Goal: Task Accomplishment & Management: Manage account settings

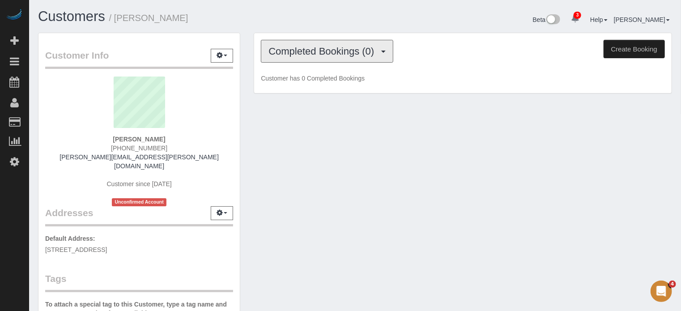
click at [288, 44] on button "Completed Bookings (0)" at bounding box center [327, 51] width 132 height 23
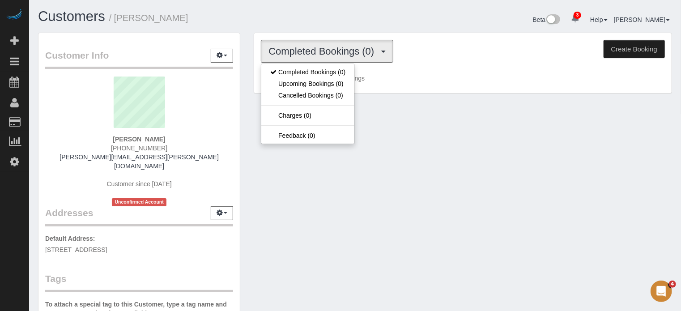
click at [288, 44] on button "Completed Bookings (0)" at bounding box center [327, 51] width 132 height 23
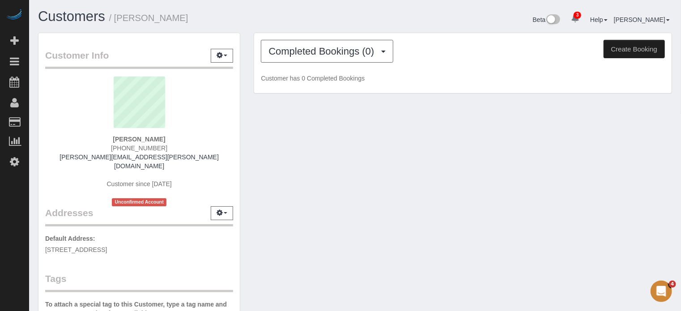
click at [637, 46] on button "Create Booking" at bounding box center [633, 49] width 61 height 19
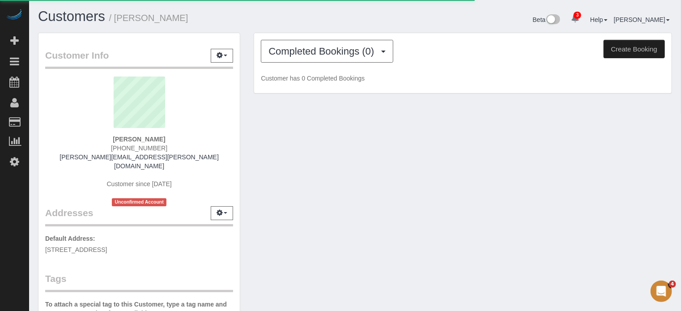
select select "FL"
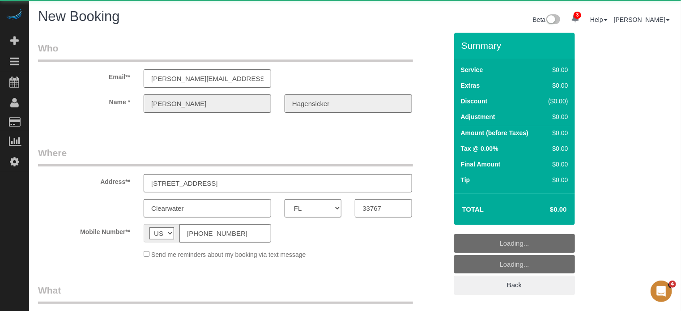
select select "number:9"
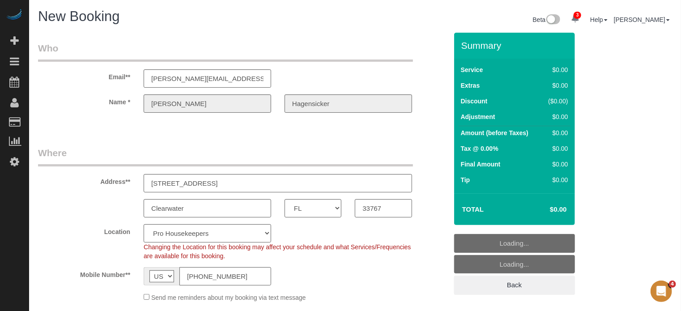
select select "object:3043"
select select "4"
select select "object:3630"
select select "12"
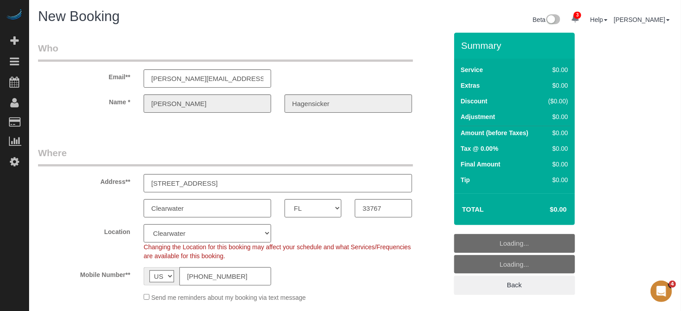
scroll to position [45, 0]
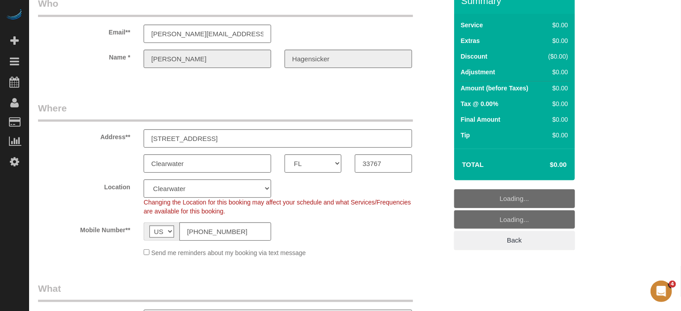
select select "object:3637"
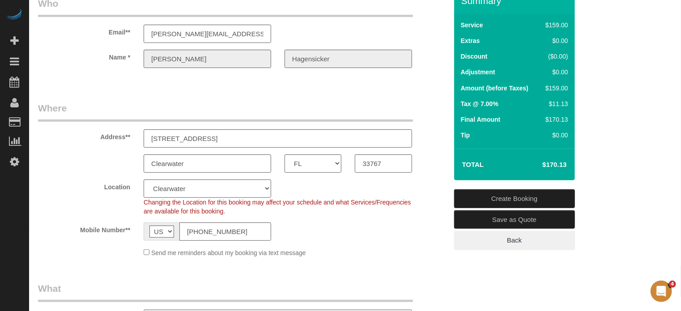
click at [435, 145] on div "Address** 202 Windward Passage, Unit 503" at bounding box center [242, 125] width 423 height 46
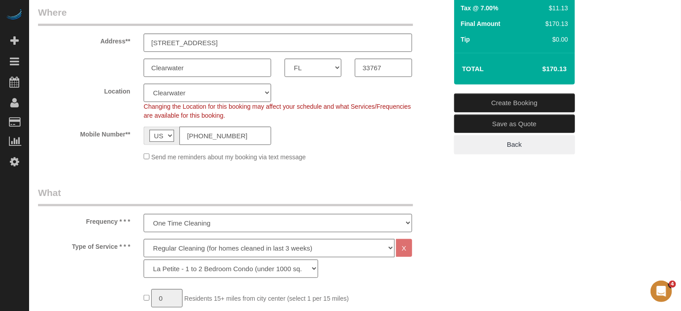
scroll to position [224, 0]
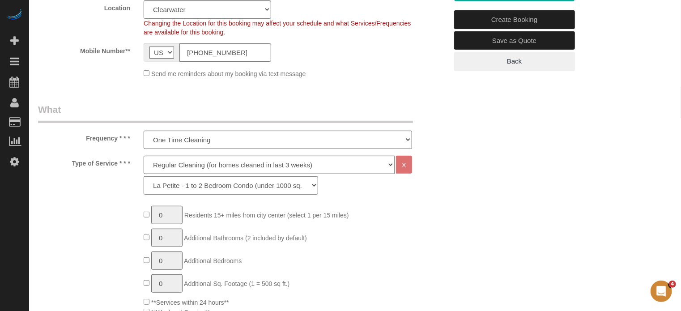
click at [175, 184] on select "La Petite - 1 to 2 Bedroom Condo (under 1000 sq. ft.) La Petite II - 2 Bedroom …" at bounding box center [231, 185] width 174 height 18
select select "89"
click at [144, 176] on select "La Petite - 1 to 2 Bedroom Condo (under 1000 sq. ft.) La Petite II - 2 Bedroom …" at bounding box center [231, 185] width 174 height 18
type input "1"
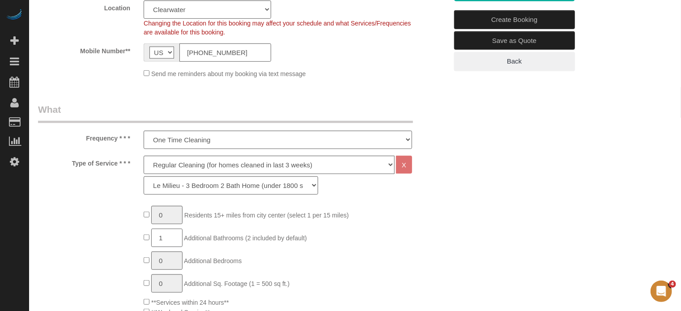
click at [168, 238] on input "1" at bounding box center [166, 238] width 31 height 18
type input "2"
type input "1"
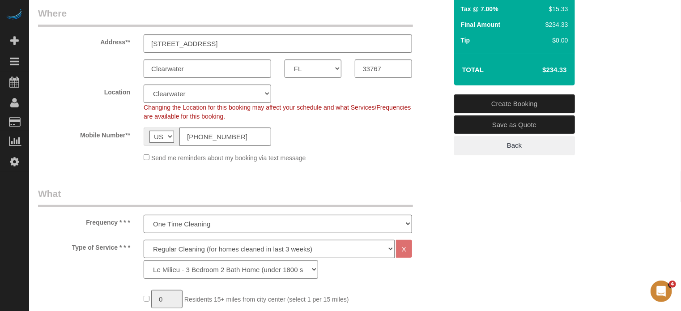
scroll to position [134, 0]
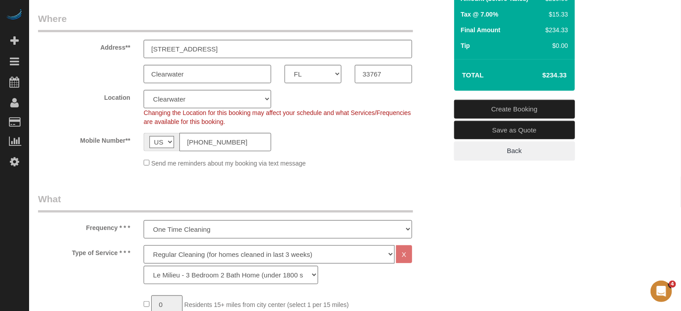
click at [182, 254] on select "Deep Cleaning (for homes that have not been cleaned in 3+ weeks) Spruce Regular…" at bounding box center [269, 254] width 251 height 18
select select "7"
click at [144, 245] on select "Deep Cleaning (for homes that have not been cleaned in 3+ weeks) Spruce Regular…" at bounding box center [269, 254] width 251 height 18
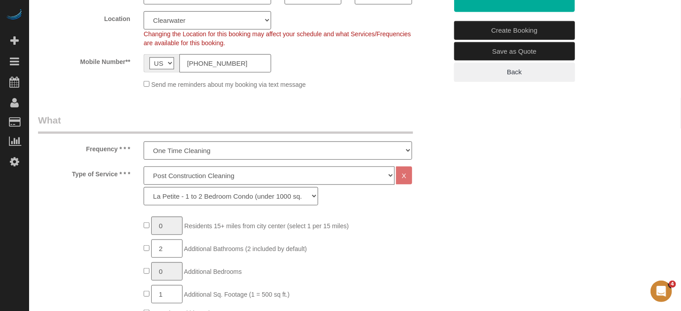
scroll to position [224, 0]
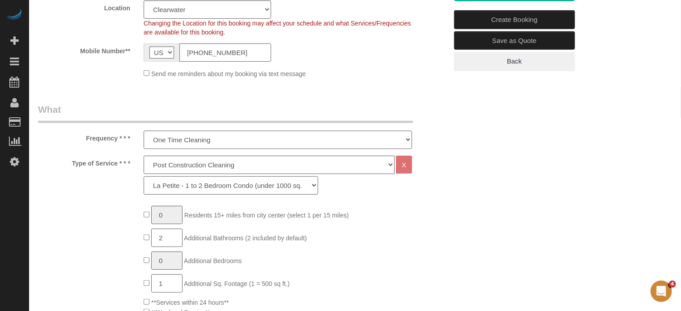
click at [203, 186] on select "La Petite - 1 to 2 Bedroom Condo (under 1000 sq. ft.) La Petite II - 2 Bedroom …" at bounding box center [231, 185] width 174 height 18
select select "167"
click at [144, 176] on select "La Petite - 1 to 2 Bedroom Condo (under 1000 sq. ft.) La Petite II - 2 Bedroom …" at bounding box center [231, 185] width 174 height 18
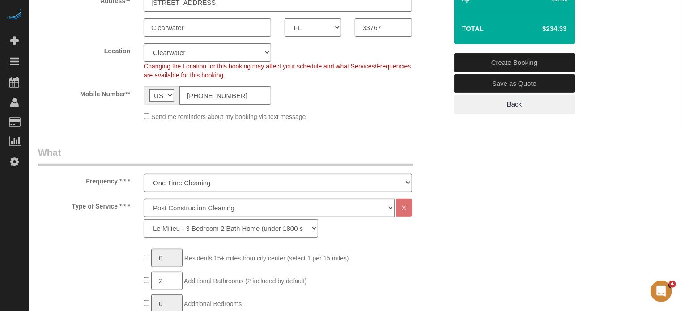
scroll to position [179, 0]
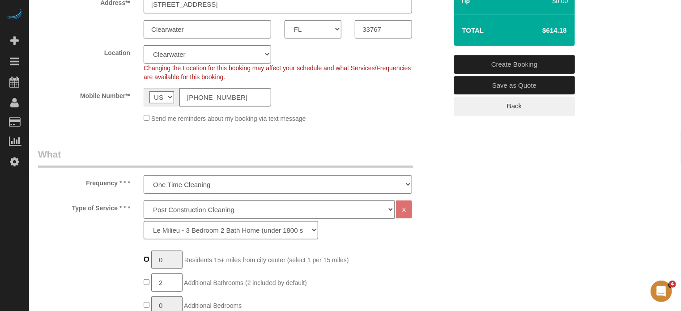
type input "1"
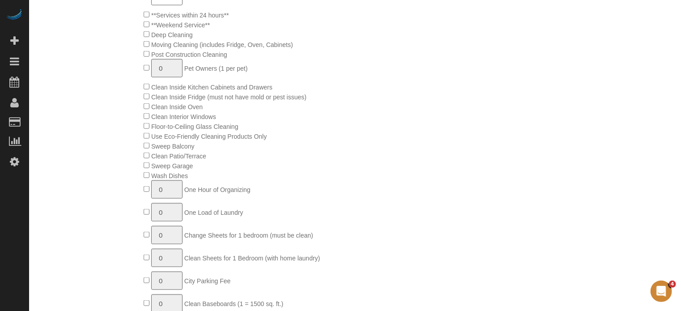
scroll to position [581, 0]
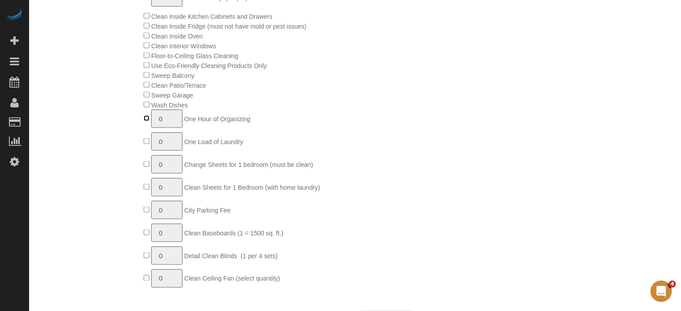
type input "1"
click at [175, 123] on input "1" at bounding box center [166, 119] width 31 height 18
type input "2"
click at [450, 138] on div "1 Residents 15+ miles from city center (select 1 per 15 miles) 2 Additional Bat…" at bounding box center [295, 70] width 317 height 444
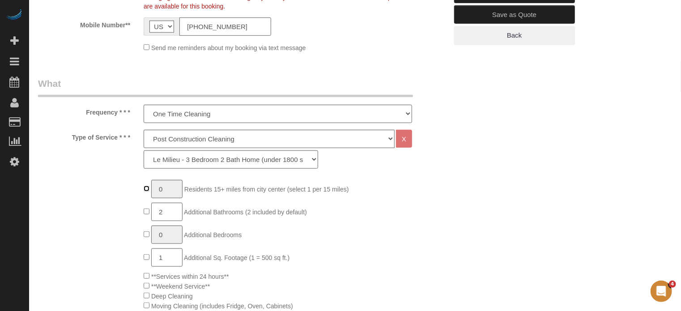
scroll to position [0, 0]
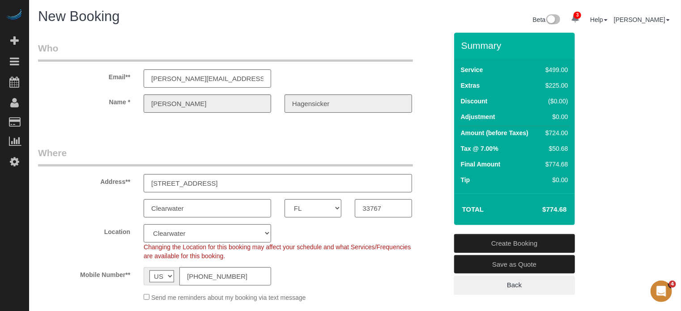
drag, startPoint x: 647, startPoint y: 201, endPoint x: 495, endPoint y: 202, distance: 151.6
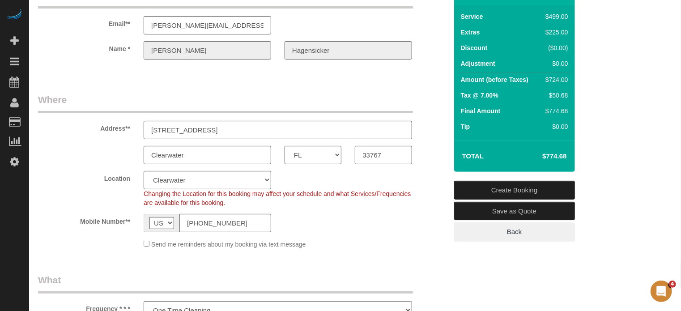
scroll to position [45, 0]
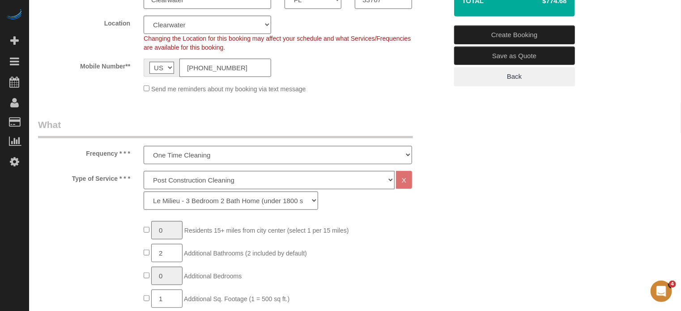
scroll to position [268, 0]
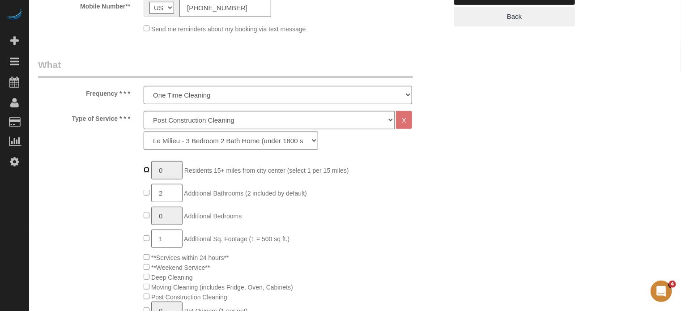
type input "1"
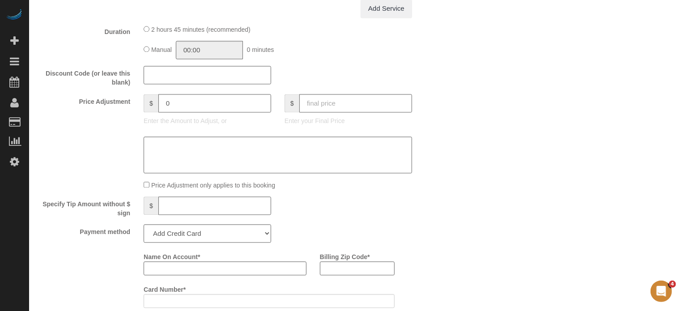
scroll to position [895, 0]
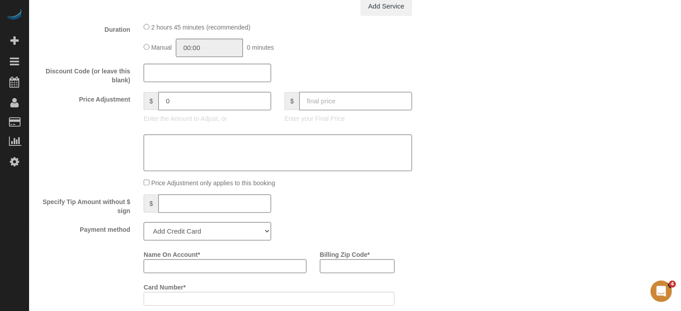
click at [367, 107] on input "text" at bounding box center [355, 101] width 113 height 18
type input "746"
click at [477, 126] on div "Who Email** janice.hagensicker@gmail.com Name * Janice Hagensicker Where Addres…" at bounding box center [355, 73] width 634 height 1871
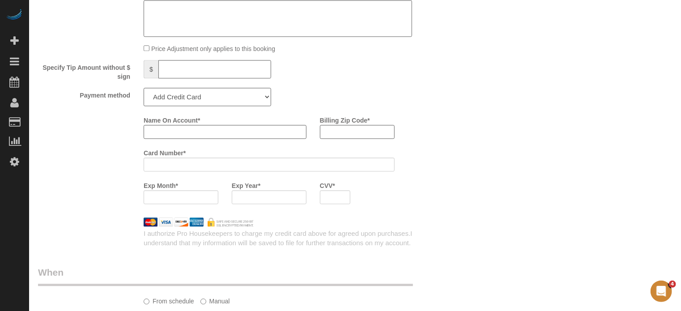
scroll to position [1252, 0]
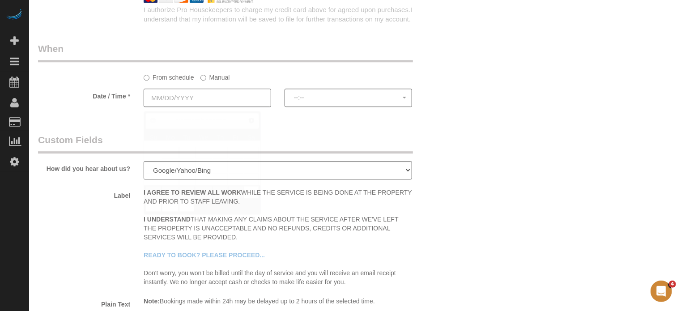
click at [194, 101] on input "text" at bounding box center [207, 98] width 127 height 18
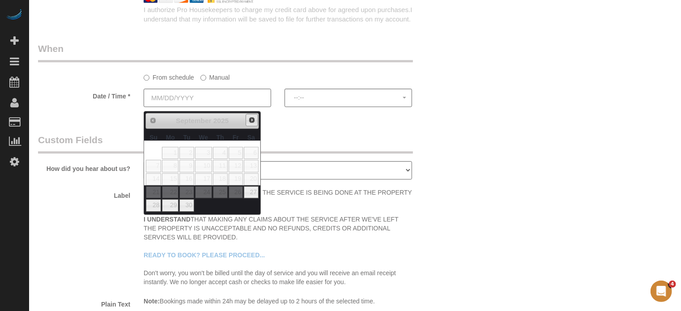
click at [250, 121] on span "Next" at bounding box center [251, 119] width 7 height 7
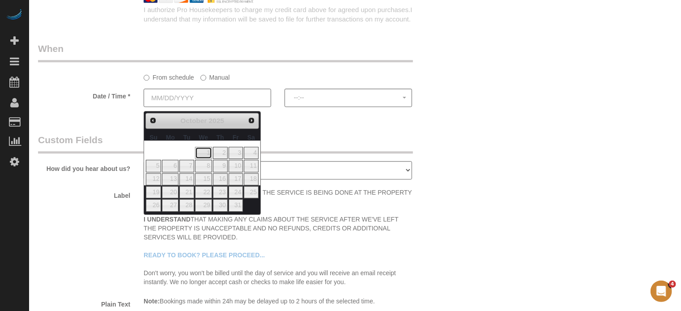
click at [206, 153] on link "1" at bounding box center [203, 153] width 17 height 12
type input "10/01/2025"
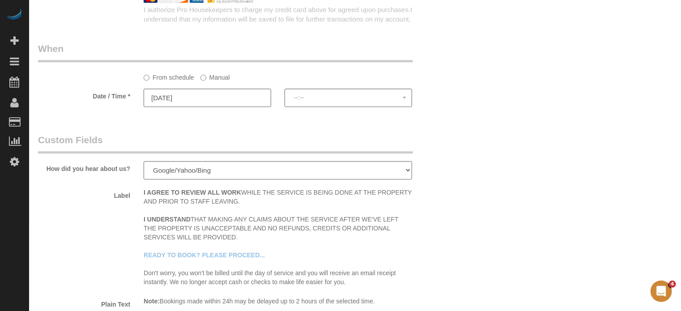
type input "-46.8"
select select "spot51"
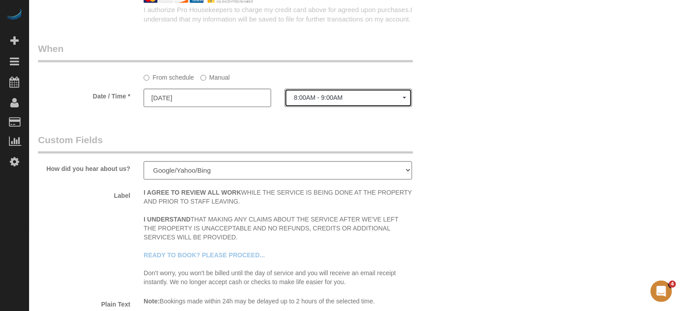
click at [310, 101] on span "8:00AM - 9:00AM" at bounding box center [348, 97] width 109 height 7
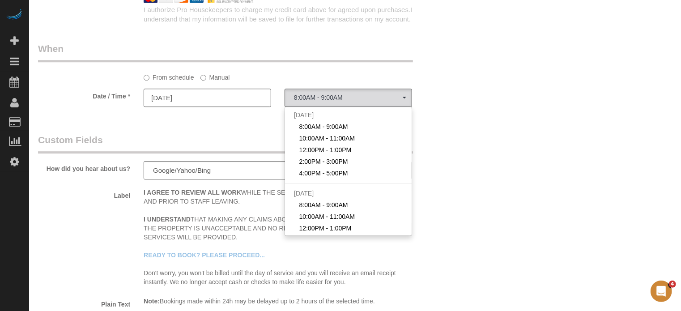
click at [215, 82] on label "Manual" at bounding box center [215, 76] width 30 height 12
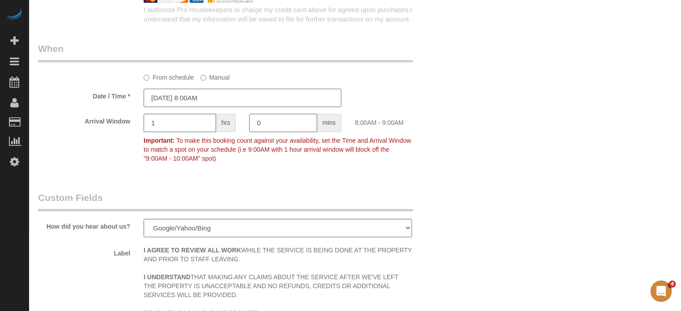
click at [197, 101] on input "10/01/2025 8:00AM" at bounding box center [243, 98] width 198 height 18
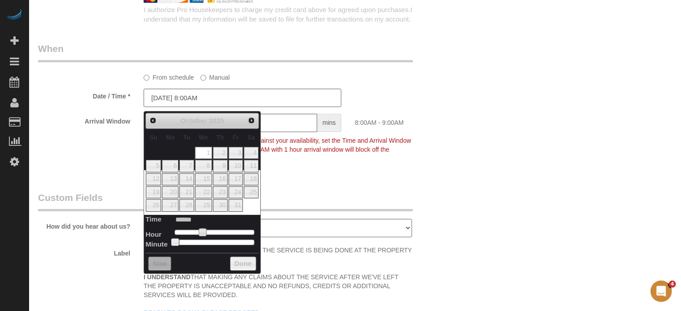
type input "10/01/2025 9:00AM"
type input "******"
drag, startPoint x: 200, startPoint y: 227, endPoint x: 206, endPoint y: 229, distance: 5.5
click at [206, 229] on span at bounding box center [206, 232] width 8 height 8
click at [292, 210] on legend "Custom Fields" at bounding box center [225, 201] width 375 height 20
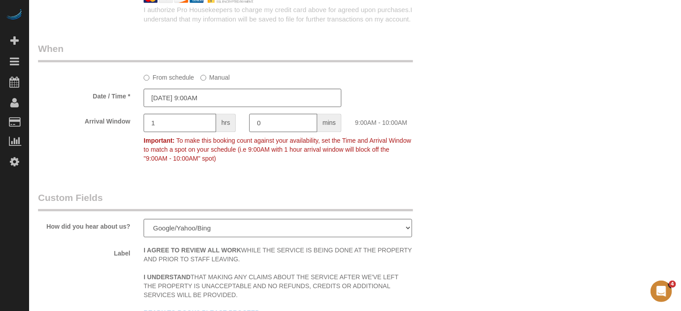
click at [436, 199] on div "How did you hear about us? Word of Mouth Facebook Instagram Google/Yahoo/Bing Y…" at bounding box center [242, 215] width 423 height 48
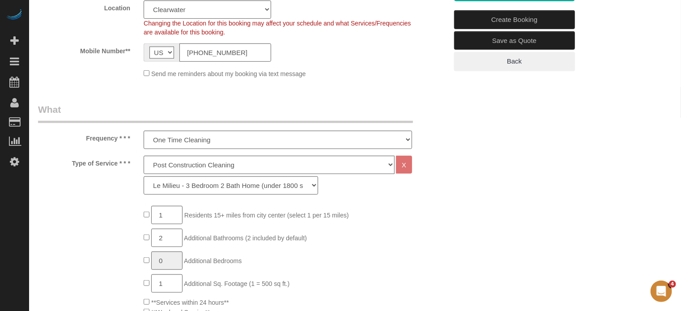
scroll to position [0, 0]
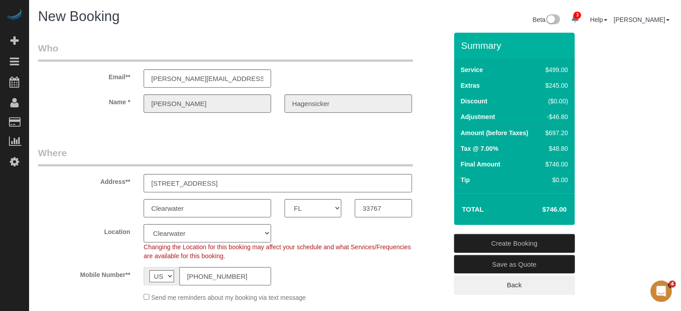
click at [101, 101] on div "Name * Janice Hagensicker" at bounding box center [242, 103] width 423 height 18
click at [434, 120] on div at bounding box center [242, 120] width 423 height 2
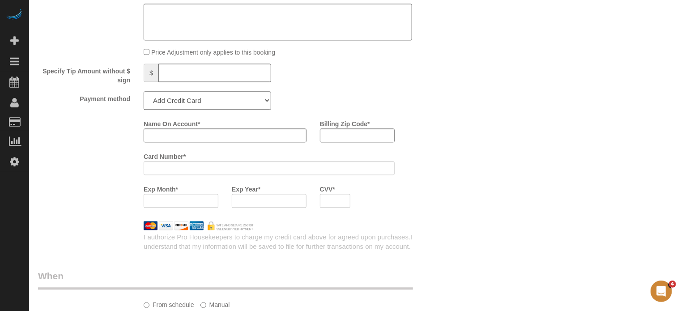
scroll to position [1029, 0]
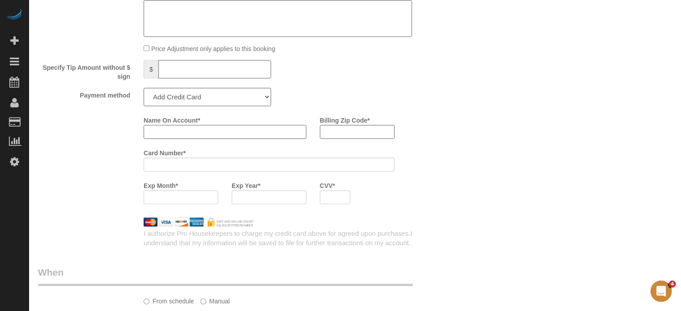
click at [181, 138] on input "Name On Account *" at bounding box center [225, 132] width 163 height 14
paste input "Janice"
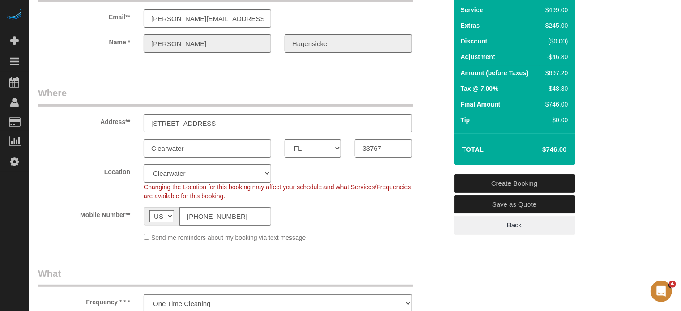
scroll to position [45, 0]
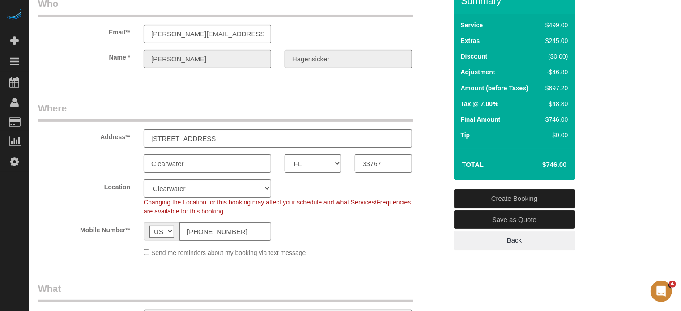
click at [273, 63] on div "Name * Janice Hagensicker" at bounding box center [242, 59] width 423 height 18
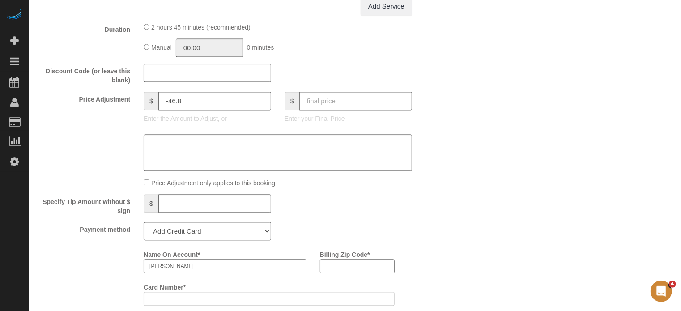
scroll to position [939, 0]
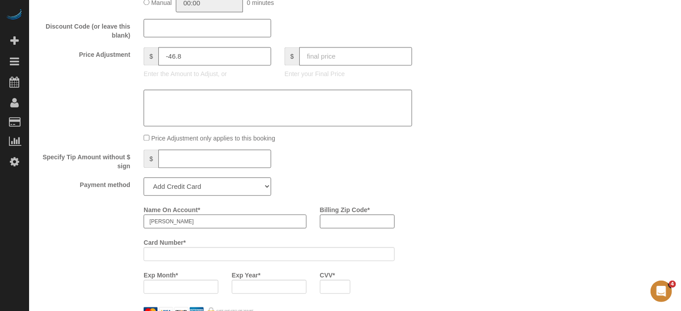
click at [188, 225] on input "Janice" at bounding box center [225, 221] width 163 height 14
paste input "Hagensicker"
type input "Janice Hagensicker"
click at [461, 205] on div "Who Email** janice.hagensicker@gmail.com Name * Janice Hagensicker Where Addres…" at bounding box center [355, 57] width 634 height 1929
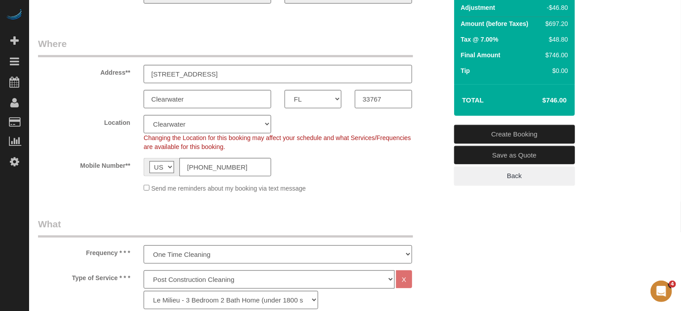
scroll to position [89, 0]
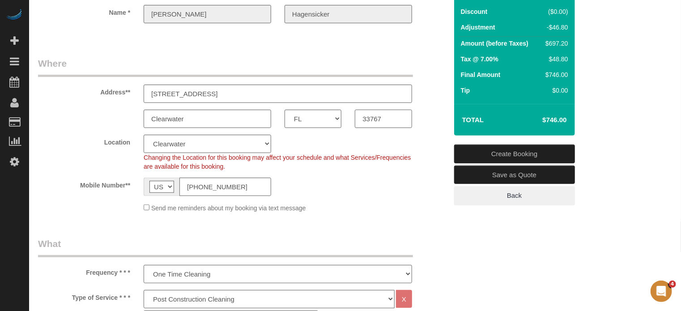
drag, startPoint x: 385, startPoint y: 118, endPoint x: 344, endPoint y: 114, distance: 40.9
click at [344, 114] on div "Clearwater AK AL AR AZ CA CO CT DC DE FL GA HI IA ID IL IN KS KY LA MA MD ME MI…" at bounding box center [242, 119] width 423 height 18
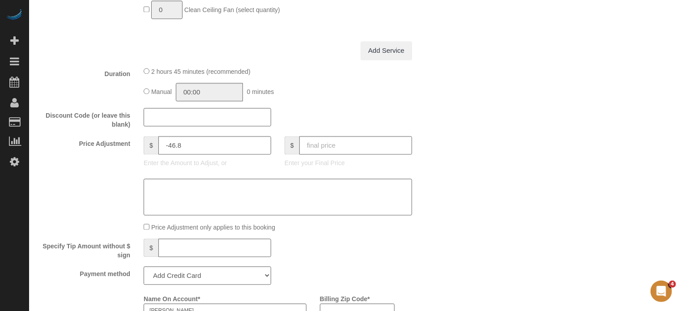
scroll to position [1029, 0]
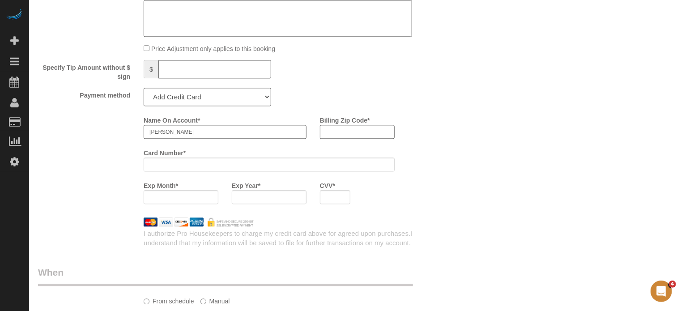
click at [367, 139] on input "Billing Zip Code *" at bounding box center [357, 132] width 75 height 14
click at [364, 136] on input "Billing Zip Code *" at bounding box center [357, 132] width 75 height 14
type input "32827"
click at [97, 166] on div "Name On Account * Janice Hagensicker Billing Zip Code * 32827 Card Number * Exp…" at bounding box center [242, 162] width 423 height 98
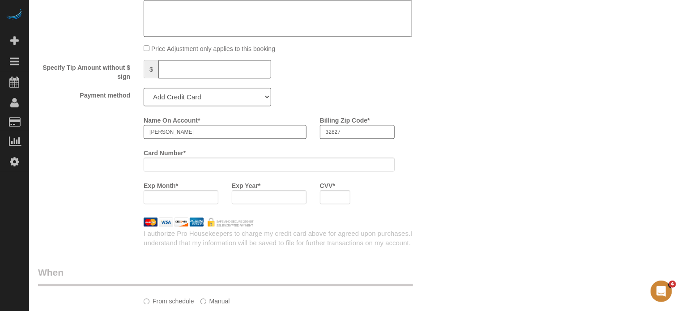
click at [113, 170] on div "Name On Account * Janice Hagensicker Billing Zip Code * 32827 Card Number * Exp…" at bounding box center [242, 162] width 423 height 98
click at [313, 186] on div "CVV *" at bounding box center [335, 191] width 44 height 26
click at [433, 186] on div "Name On Account * Janice Hagensicker Billing Zip Code * 32827 Card Number * Exp…" at bounding box center [295, 162] width 317 height 98
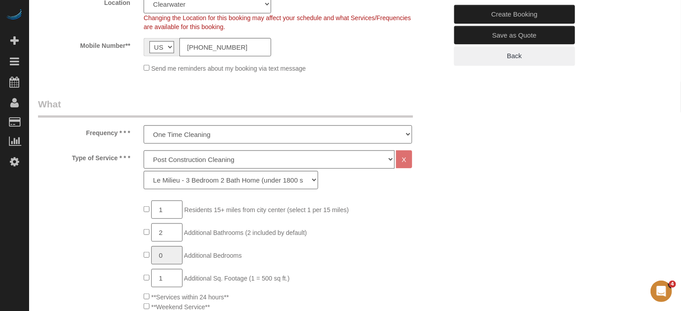
scroll to position [45, 0]
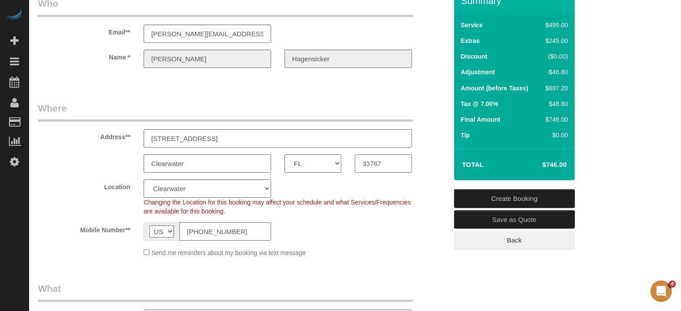
click at [471, 194] on link "Create Booking" at bounding box center [514, 198] width 121 height 19
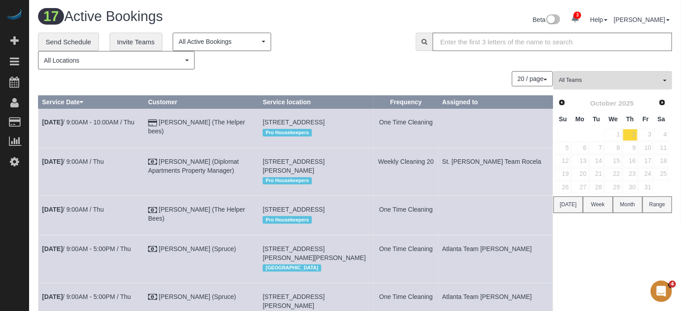
click at [266, 84] on div "20 / page 10 / page 20 / page 30 / page 40 / page 50 / page 100 / page" at bounding box center [295, 78] width 515 height 15
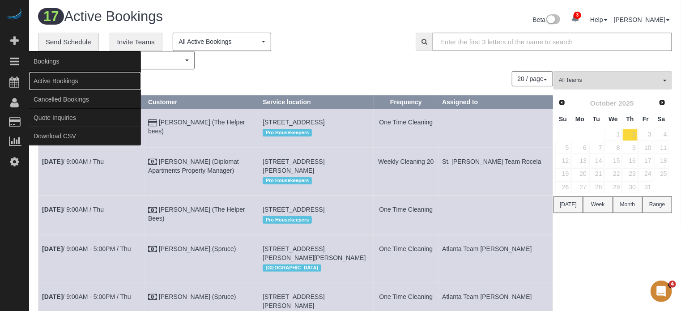
click at [54, 79] on link "Active Bookings" at bounding box center [85, 81] width 112 height 18
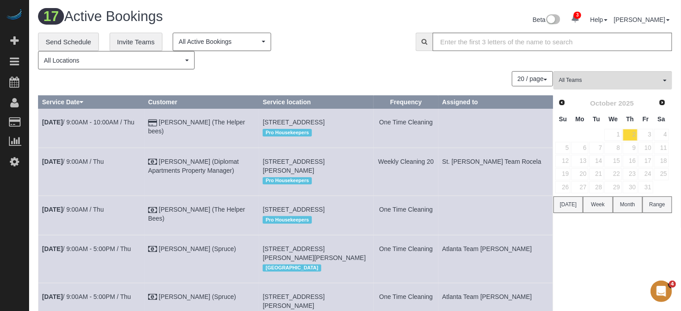
click at [367, 83] on div "20 / page 10 / page 20 / page 30 / page 40 / page 50 / page 100 / page" at bounding box center [295, 78] width 515 height 15
click at [617, 135] on link "1" at bounding box center [612, 135] width 17 height 12
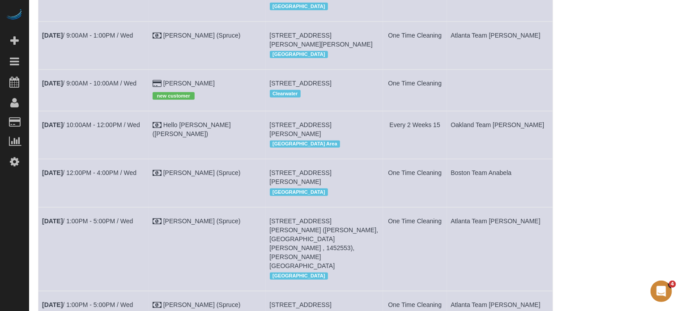
scroll to position [264, 0]
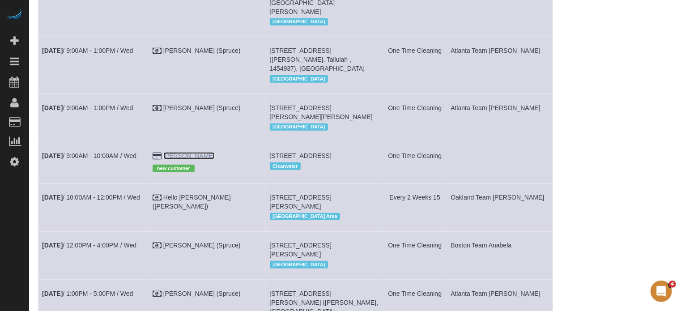
click at [208, 159] on link "Janice Hagensicker" at bounding box center [188, 155] width 51 height 7
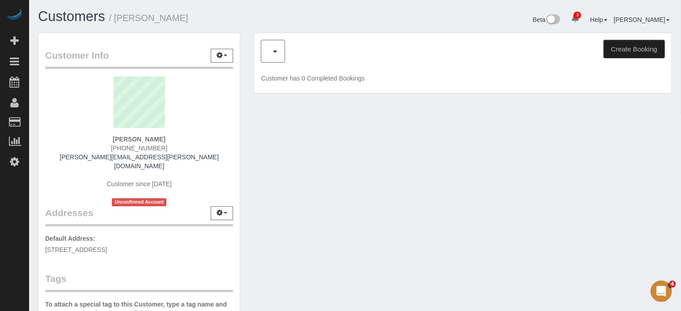
click at [247, 69] on div "Feedback (0) Create Booking Customer has 0 Completed Bookings" at bounding box center [463, 68] width 432 height 70
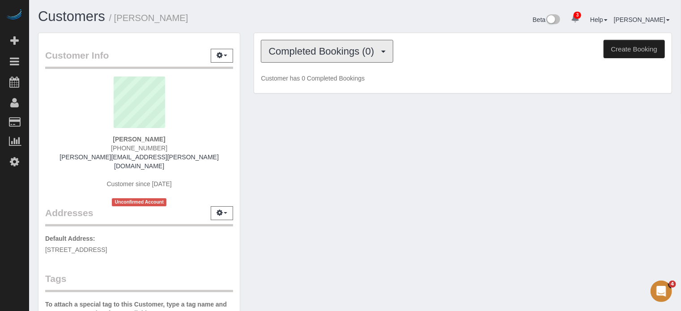
click at [321, 43] on button "Completed Bookings (0)" at bounding box center [327, 51] width 132 height 23
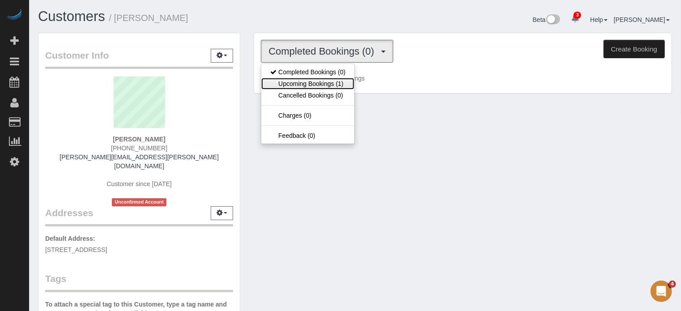
click at [324, 79] on link "Upcoming Bookings (1)" at bounding box center [307, 84] width 93 height 12
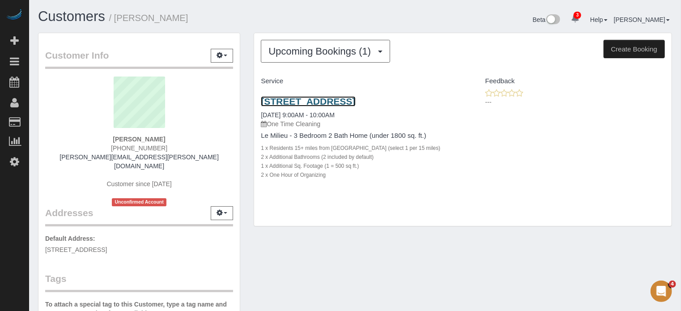
click at [327, 103] on link "202 Windward Passage, Unit 503, Clearwater, FL 33767" at bounding box center [308, 101] width 94 height 10
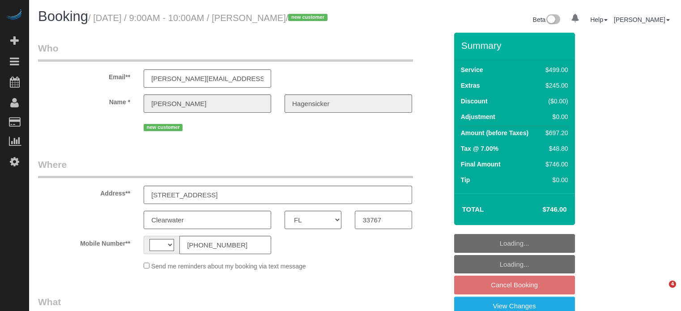
select select "FL"
select select "7"
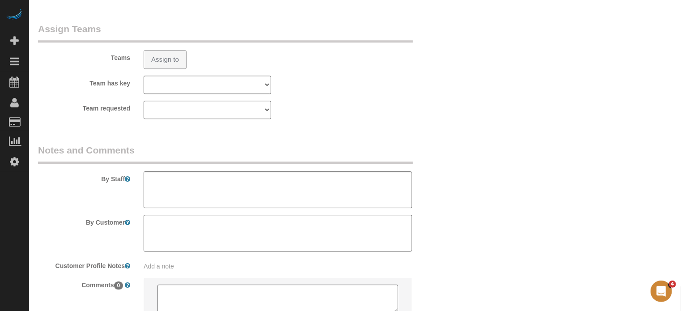
select select "number:9"
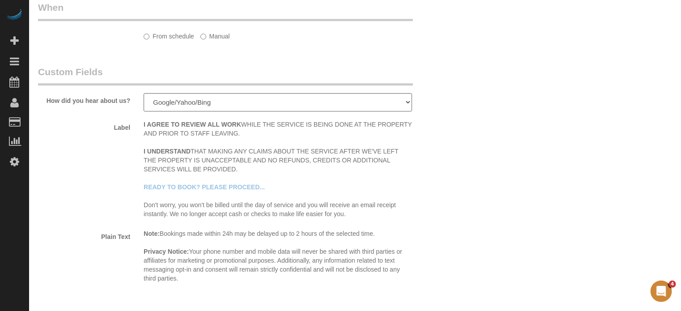
select select "string:US"
select select "string:fspay-73e8c073-cda2-4b11-b773-650ab7bc7672"
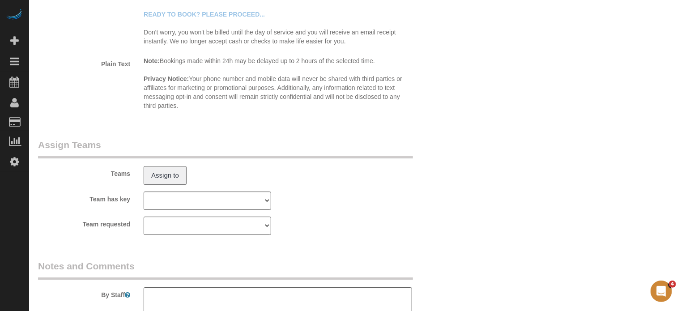
drag, startPoint x: 684, startPoint y: 51, endPoint x: 4, endPoint y: 17, distance: 681.2
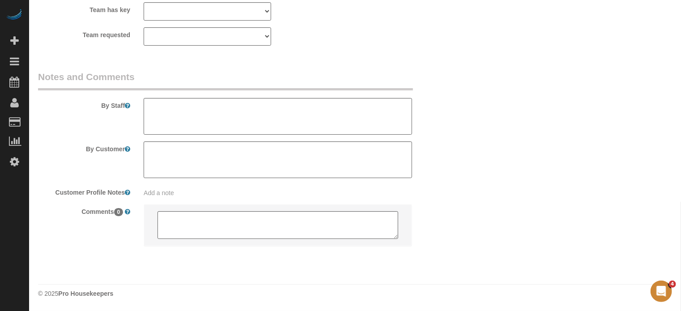
scroll to position [1631, 0]
select select "object:879"
click at [213, 121] on textarea at bounding box center [278, 116] width 268 height 37
type textarea "Ther"
select select "object:889"
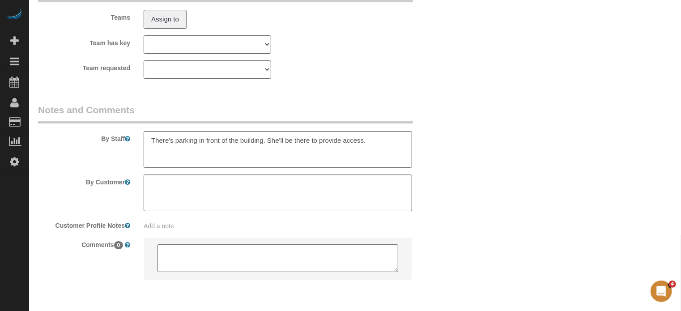
scroll to position [1572, 0]
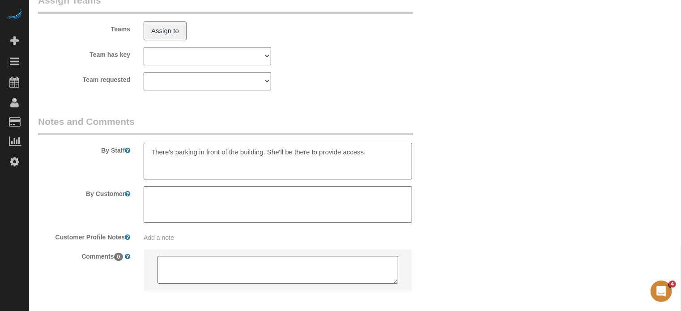
click at [392, 167] on textarea at bounding box center [278, 161] width 268 height 37
click at [452, 179] on div "By Staff" at bounding box center [242, 147] width 423 height 64
click at [370, 161] on textarea at bounding box center [278, 161] width 268 height 37
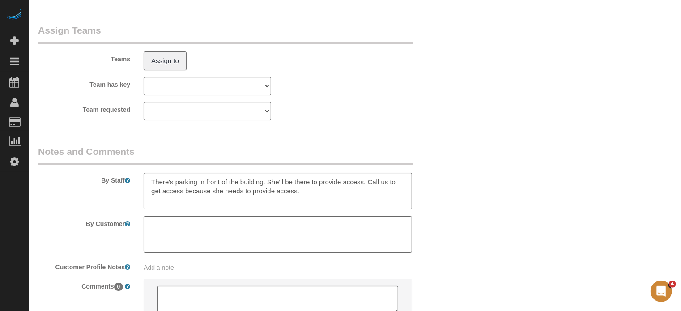
scroll to position [1619, 0]
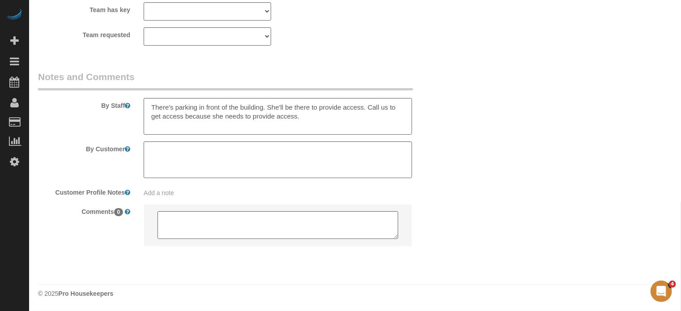
click at [338, 134] on textarea at bounding box center [278, 116] width 268 height 37
click at [374, 127] on textarea at bounding box center [278, 116] width 268 height 37
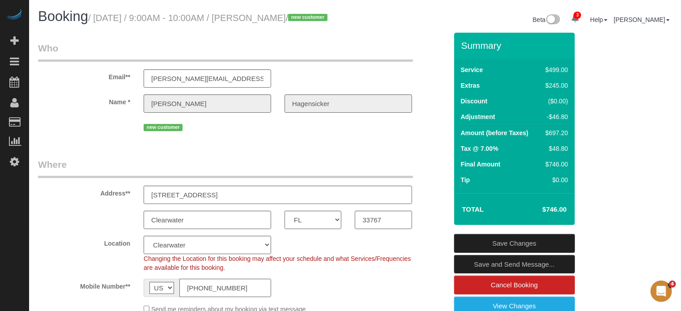
scroll to position [4, 0]
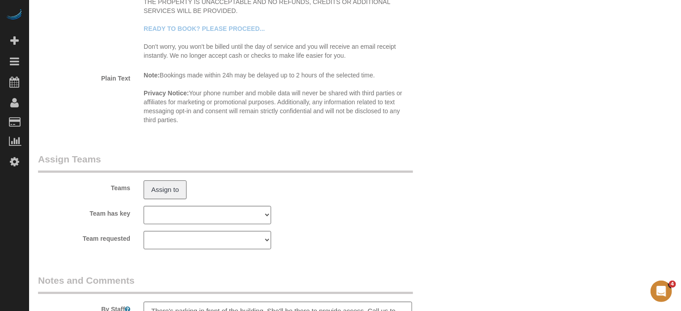
scroll to position [1631, 0]
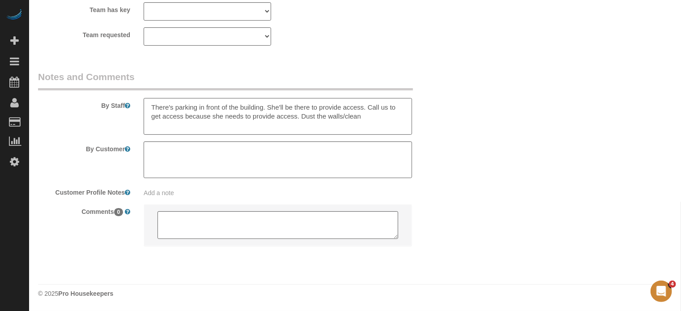
click at [368, 117] on textarea at bounding box center [278, 116] width 268 height 37
click at [209, 126] on textarea at bounding box center [278, 116] width 268 height 37
click at [302, 119] on textarea at bounding box center [278, 116] width 268 height 37
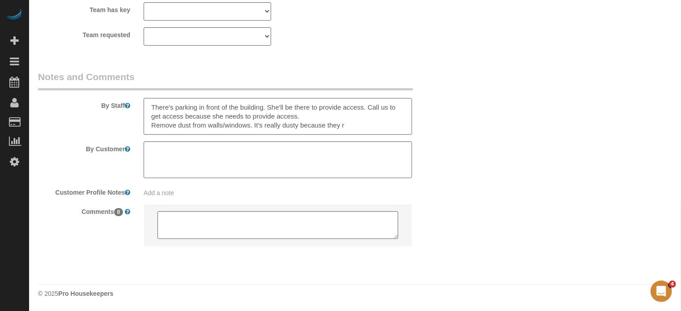
click at [354, 127] on textarea at bounding box center [278, 116] width 268 height 37
type textarea "There's parking in front of the building. She'll be there to provide access. Ca…"
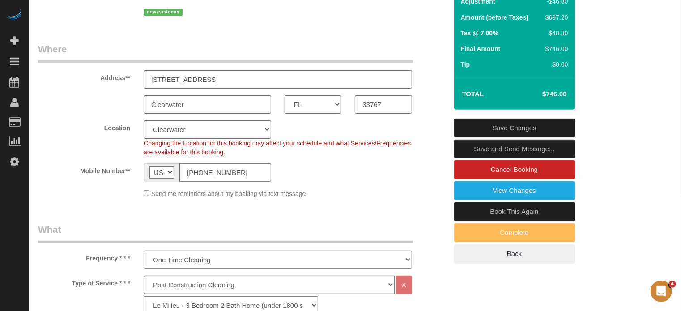
scroll to position [65, 0]
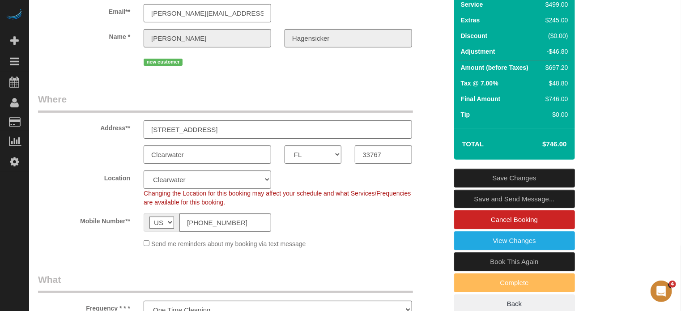
click at [523, 185] on link "Save Changes" at bounding box center [514, 178] width 121 height 19
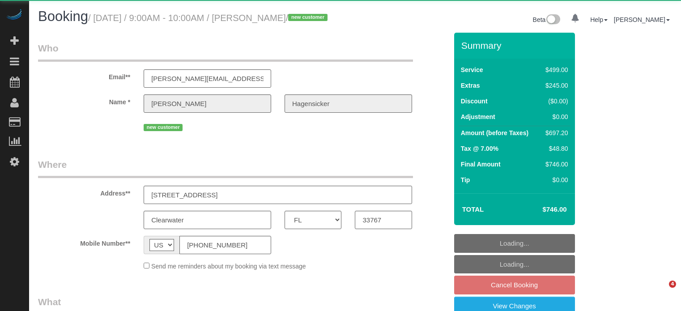
select select "FL"
select select "object:649"
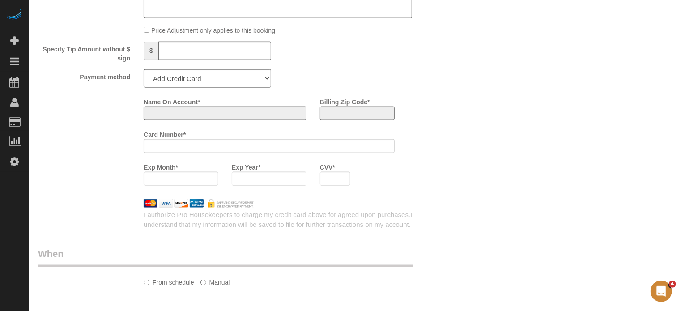
select select "string:fspay-73e8c073-cda2-4b11-b773-650ab7bc7672"
select select "7"
select select "number:9"
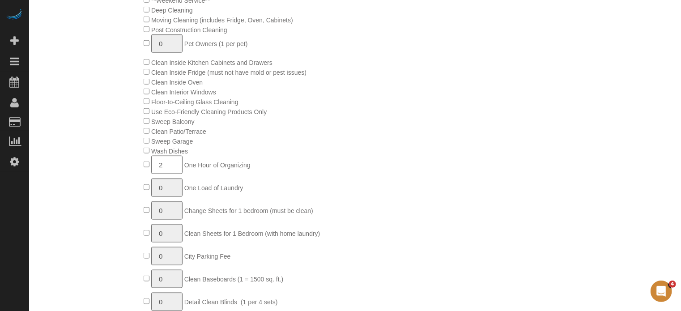
scroll to position [1546, 0]
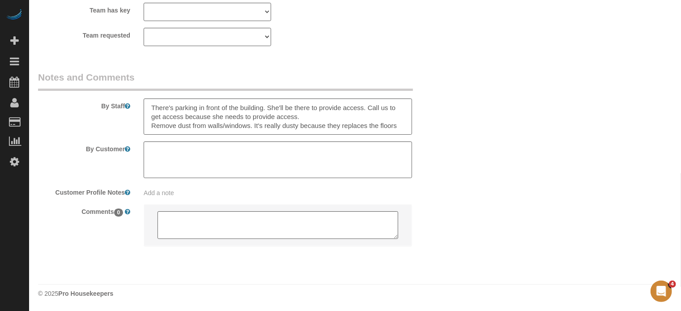
select select "object:872"
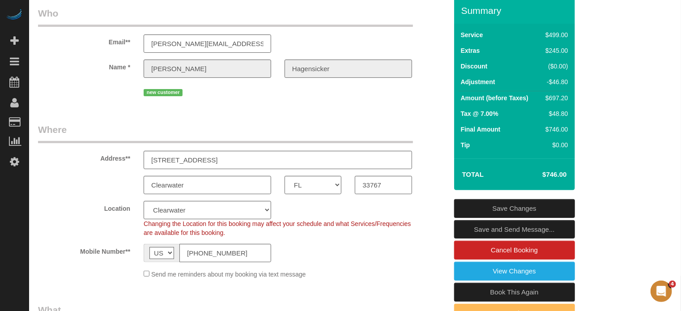
scroll to position [0, 0]
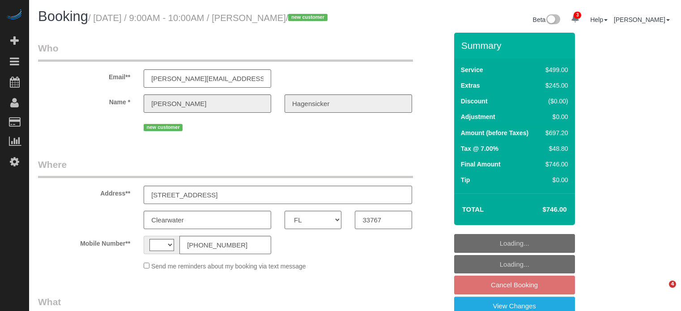
select select "FL"
select select "string:[GEOGRAPHIC_DATA]"
select select "object:743"
select select "number:9"
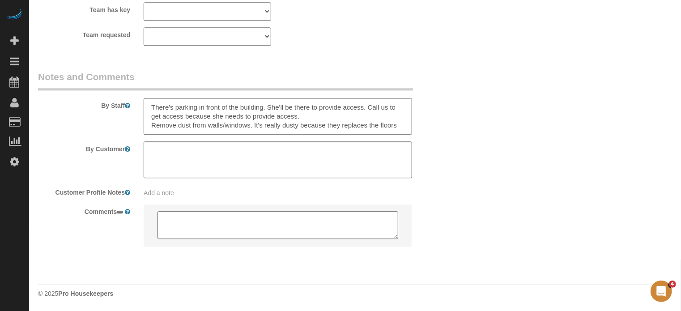
select select "7"
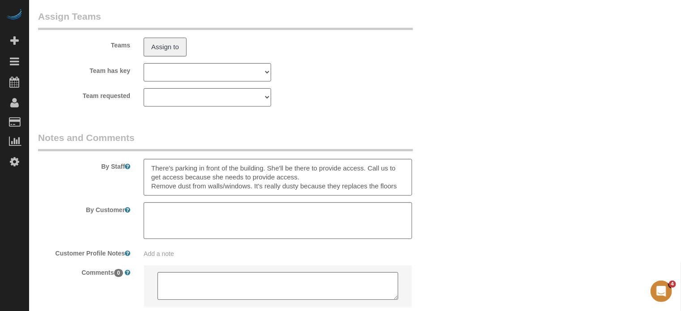
scroll to position [1563, 0]
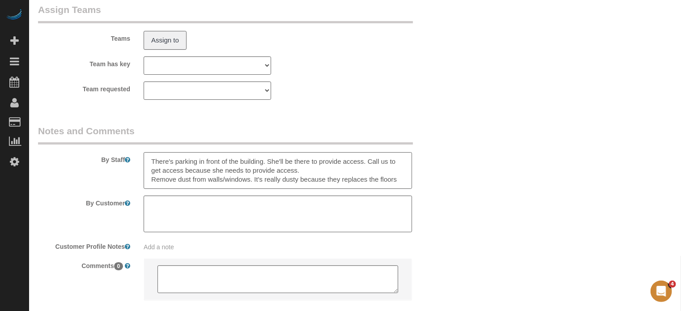
click at [249, 189] on textarea at bounding box center [278, 170] width 268 height 37
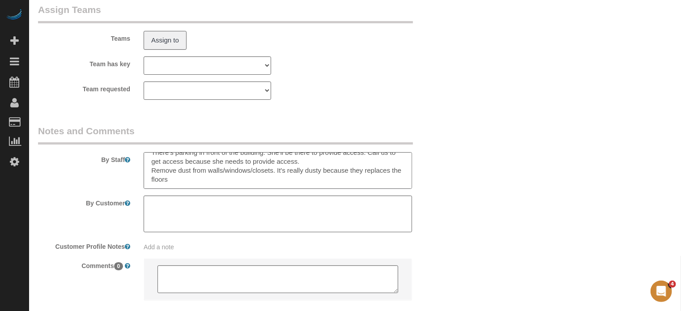
scroll to position [1518, 0]
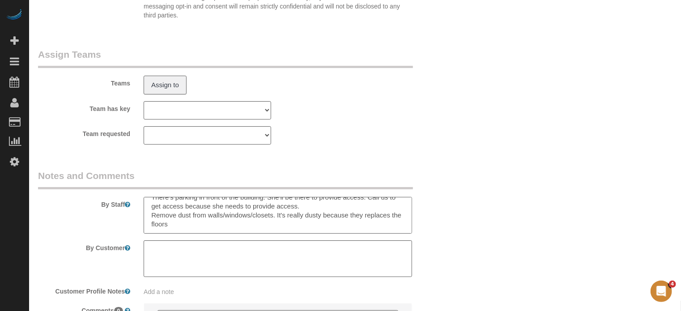
click at [390, 229] on textarea at bounding box center [278, 215] width 268 height 37
type textarea "There's parking in front of the building. She'll be there to provide access. Ca…"
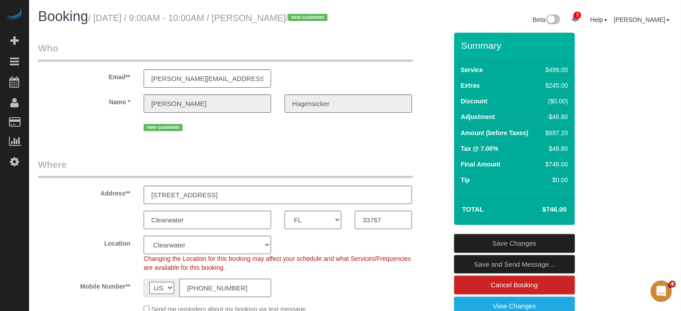
click at [531, 253] on link "Save Changes" at bounding box center [514, 243] width 121 height 19
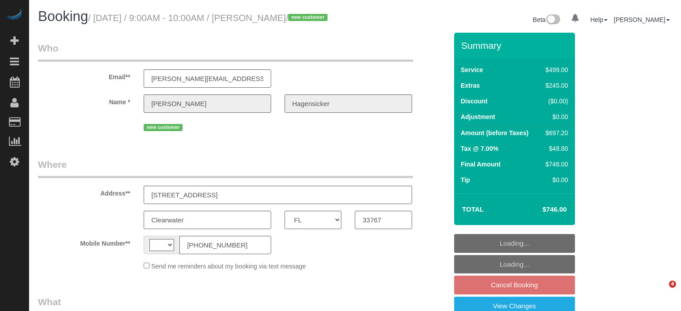
select select "FL"
select select "number:9"
select select "string:[GEOGRAPHIC_DATA]"
select select "object:707"
select select "string:fspay-73e8c073-cda2-4b11-b773-650ab7bc7672"
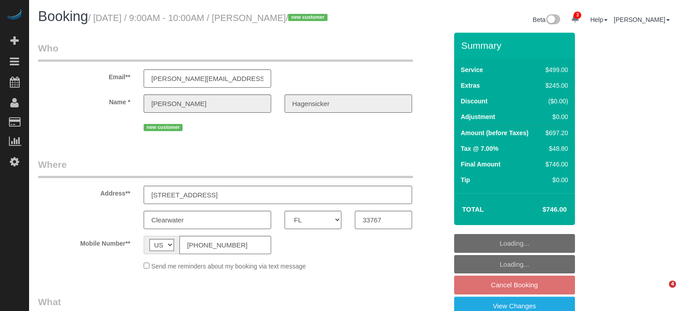
select select "7"
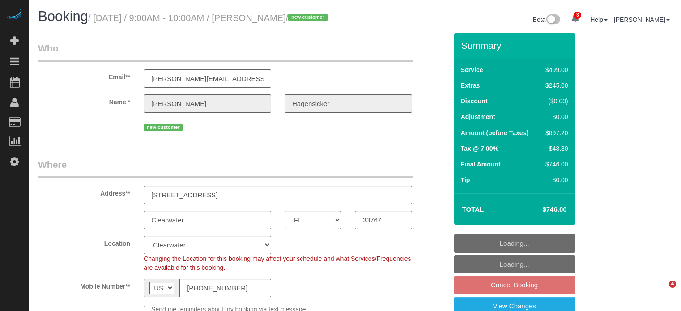
select select "object:886"
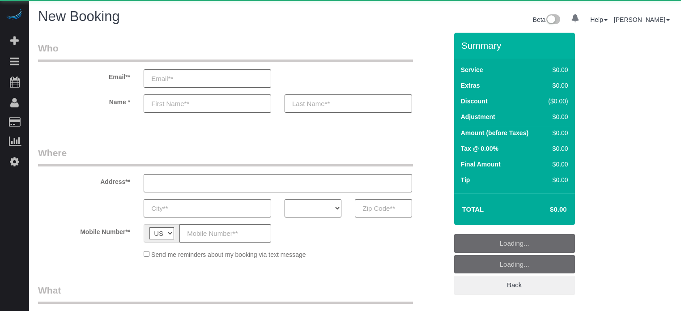
select select "number:9"
select select "object:640"
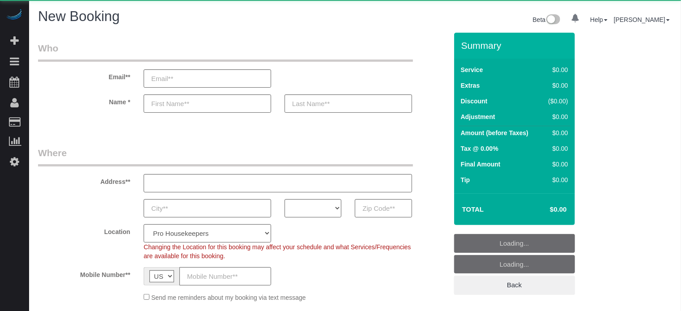
select select "4"
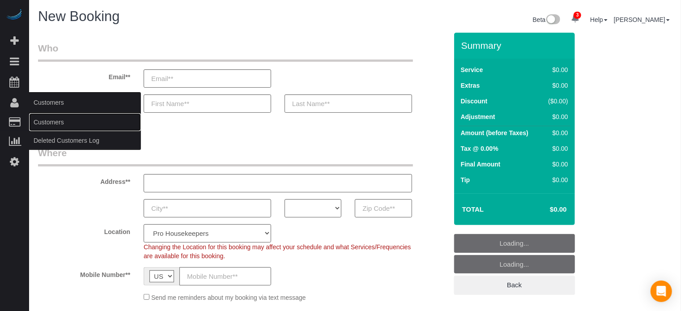
click at [48, 126] on link "Customers" at bounding box center [85, 122] width 112 height 18
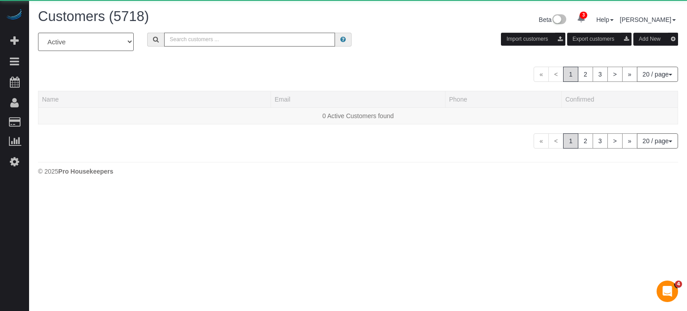
click at [231, 38] on input "text" at bounding box center [249, 40] width 171 height 14
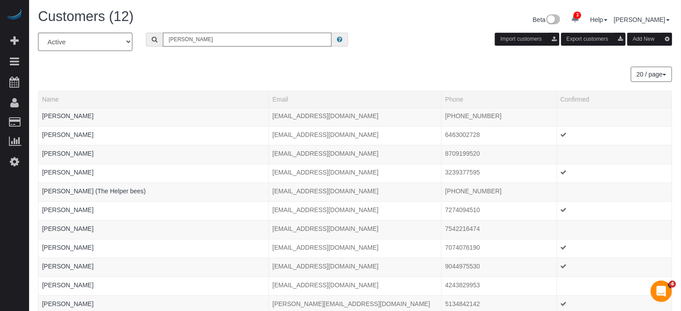
type input "Howard Shirley"
click at [230, 35] on input "Howard Shirley" at bounding box center [247, 40] width 169 height 14
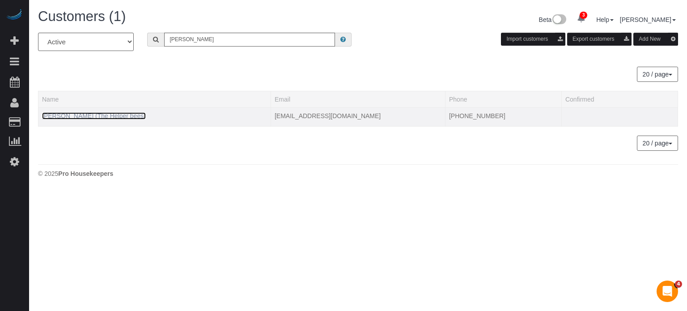
click at [88, 119] on link "Howard Shirley (The Helper bees)" at bounding box center [94, 115] width 104 height 7
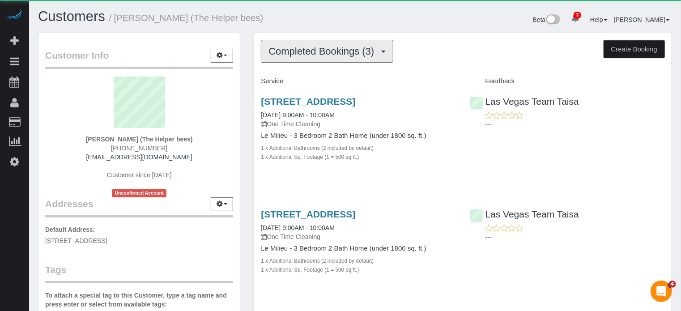
click at [308, 59] on button "Completed Bookings (3)" at bounding box center [327, 51] width 132 height 23
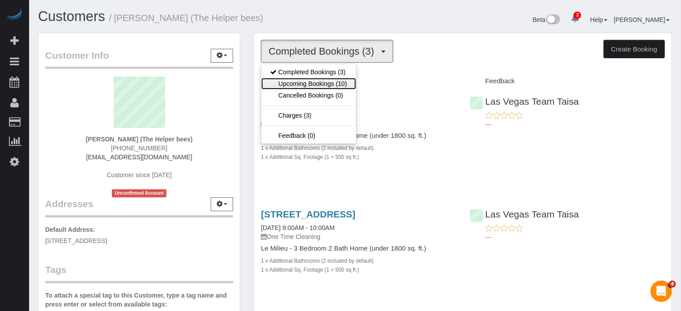
click at [310, 85] on link "Upcoming Bookings (10)" at bounding box center [308, 84] width 94 height 12
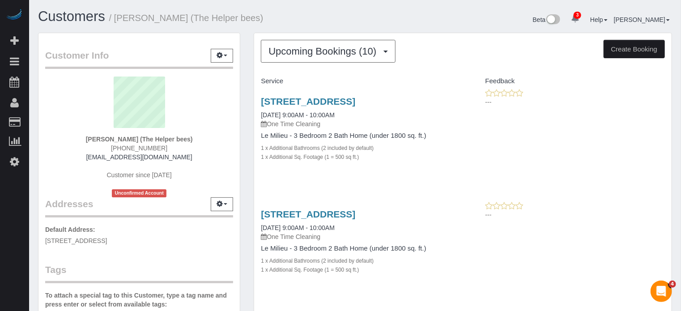
click at [246, 186] on div "Customer Info Edit Contact Info Send Message Email Preferences Special Sales Ta…" at bounding box center [139, 253] width 216 height 441
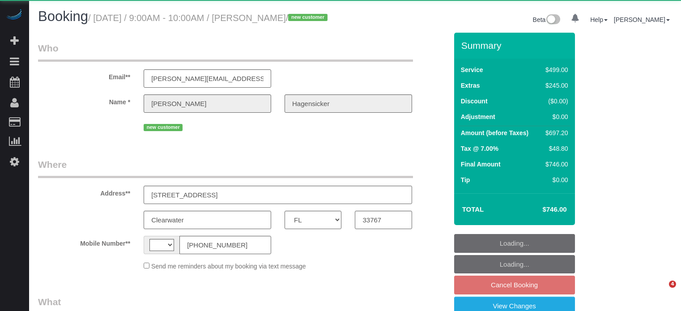
select select "FL"
select select "string:[GEOGRAPHIC_DATA]"
select select "string:fspay-73e8c073-cda2-4b11-b773-650ab7bc7672"
select select "7"
select select "number:9"
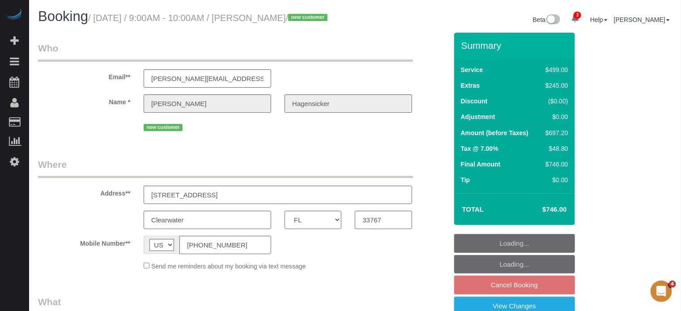
select select "object:845"
select select "FL"
select select "string:[GEOGRAPHIC_DATA]"
select select "object:750"
select select "number:9"
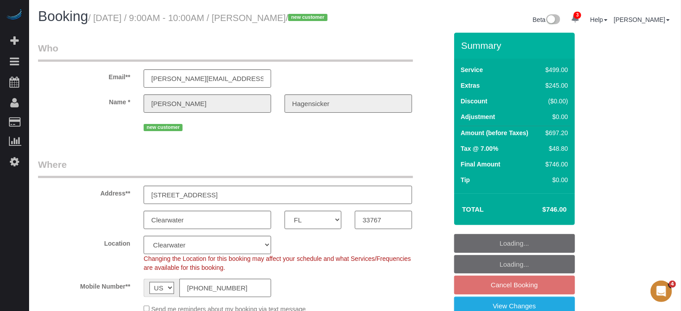
select select "object:757"
select select "7"
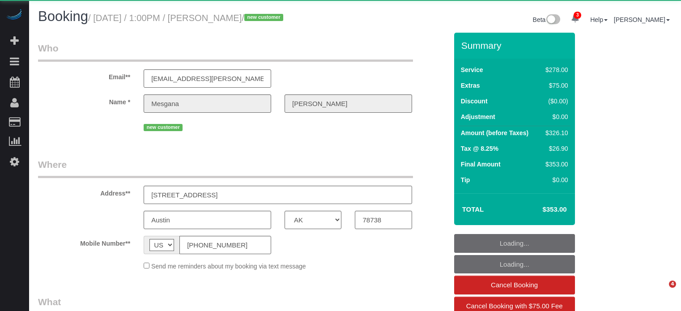
select select "[GEOGRAPHIC_DATA]"
select select "object:671"
select select "string:fspay-3ecf8db4-b59f-4de4-b31c-c2b4e4e4a2f0"
select select "number:9"
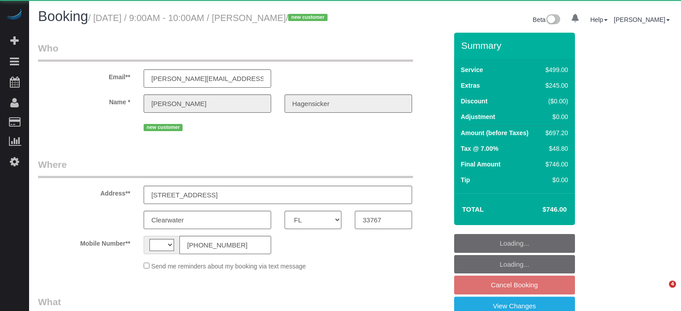
select select "FL"
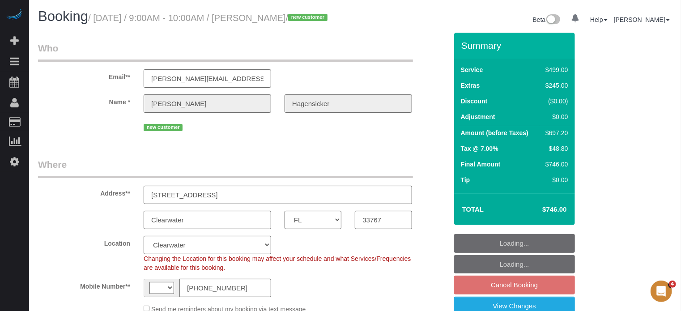
select select "string:[GEOGRAPHIC_DATA]"
select select "object:695"
select select "string:fspay-73e8c073-cda2-4b11-b773-650ab7bc7672"
select select "number:9"
select select "object:757"
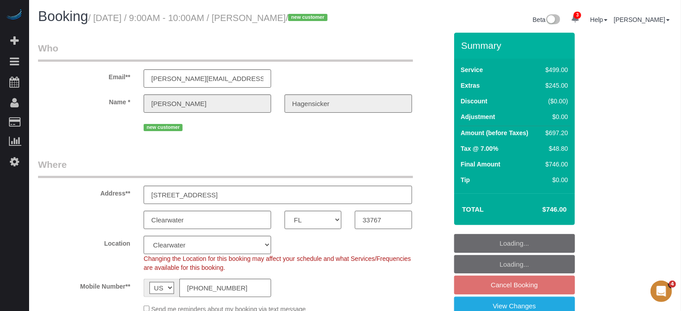
select select "7"
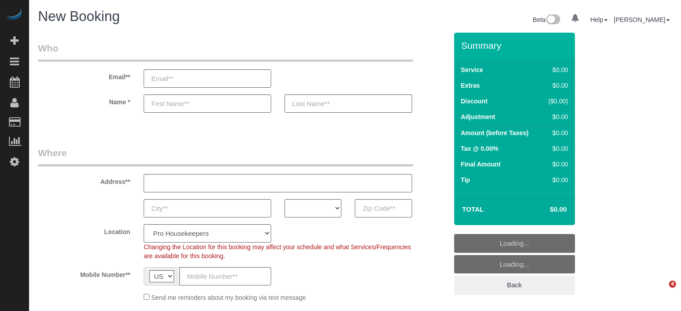
select select "number:9"
select select "object:1238"
select select "4"
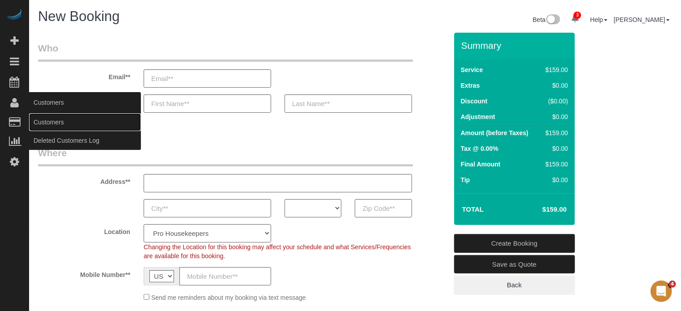
click at [57, 119] on link "Customers" at bounding box center [85, 122] width 112 height 18
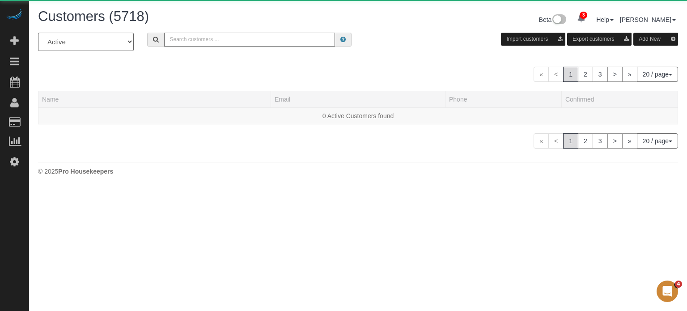
click at [216, 39] on input "text" at bounding box center [249, 40] width 171 height 14
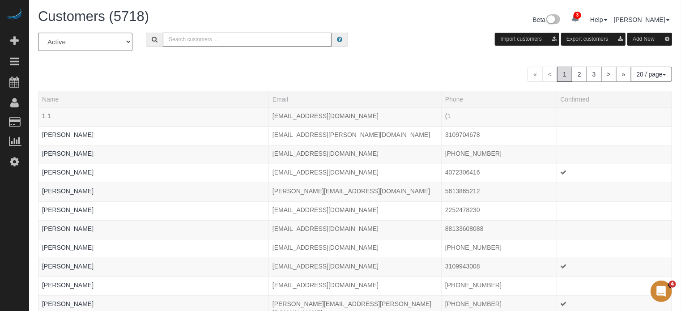
paste input "[PERSON_NAME]"
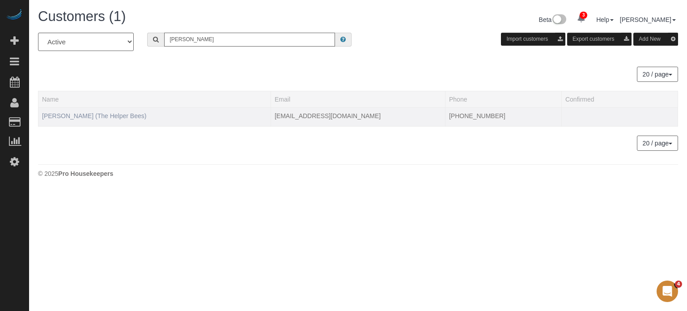
type input "[PERSON_NAME]"
click at [68, 113] on link "[PERSON_NAME] (The Helper Bees)" at bounding box center [94, 115] width 104 height 7
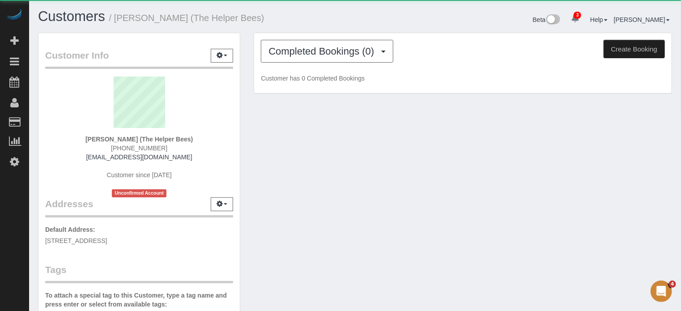
click at [136, 146] on span "[PHONE_NUMBER]" at bounding box center [139, 147] width 56 height 7
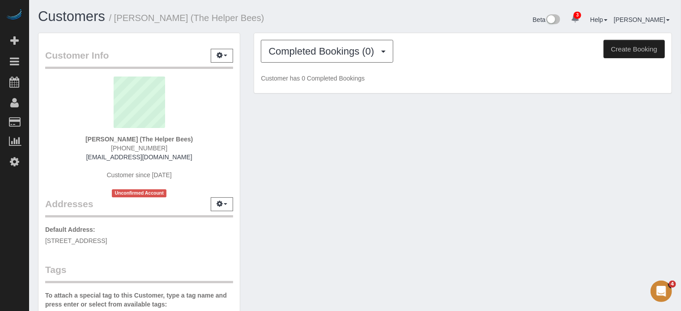
click at [136, 146] on span "[PHONE_NUMBER]" at bounding box center [139, 147] width 56 height 7
copy div "[PHONE_NUMBER]"
click at [679, 158] on div "Customers / [PERSON_NAME] (The Helper Bees) Beta 3 Your Notifications You have …" at bounding box center [355, 252] width 652 height 505
click at [247, 102] on div "Customer Info Edit Contact Info Send Message Email Preferences Special Sales Ta…" at bounding box center [139, 253] width 216 height 441
